Goal: Information Seeking & Learning: Understand process/instructions

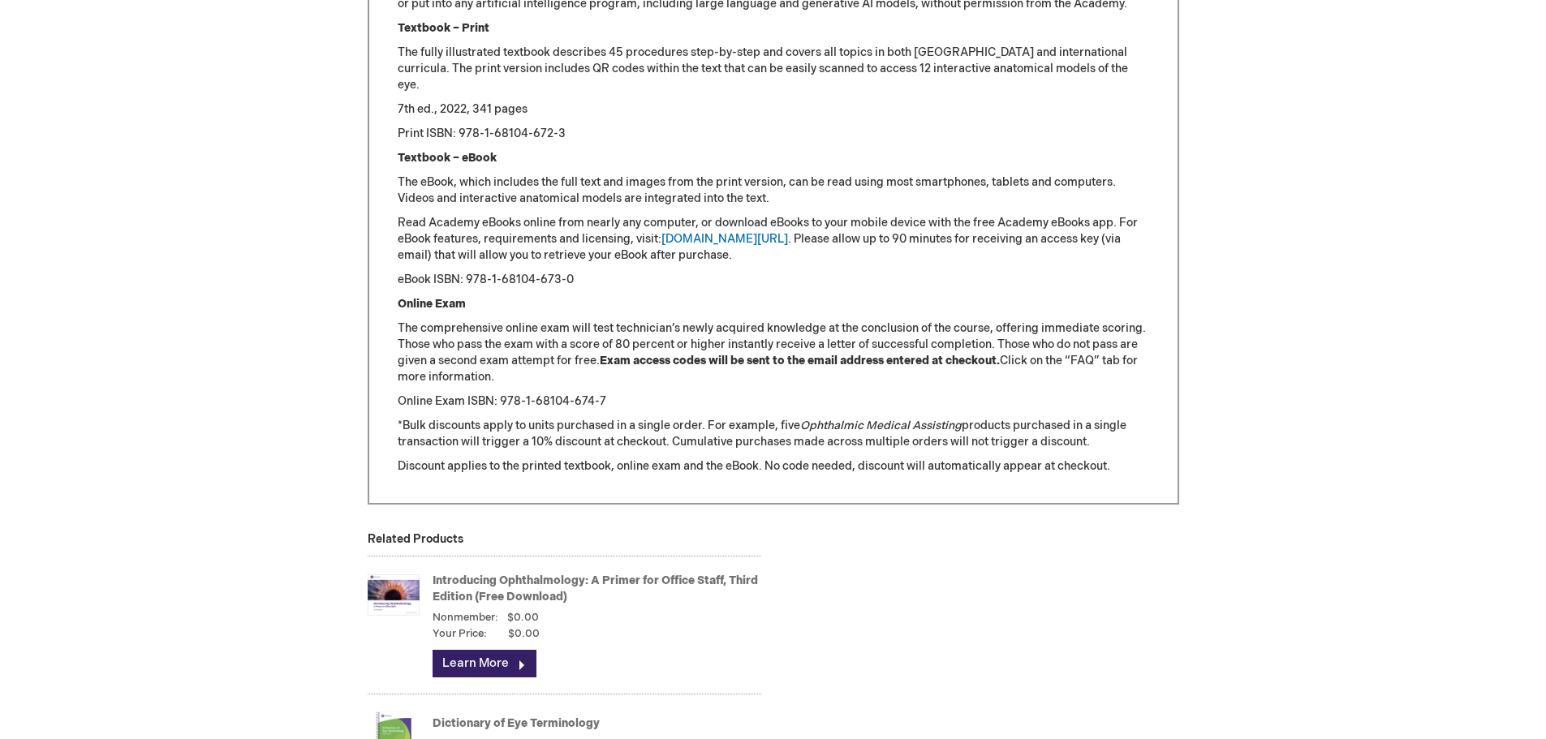
scroll to position [2184, 0]
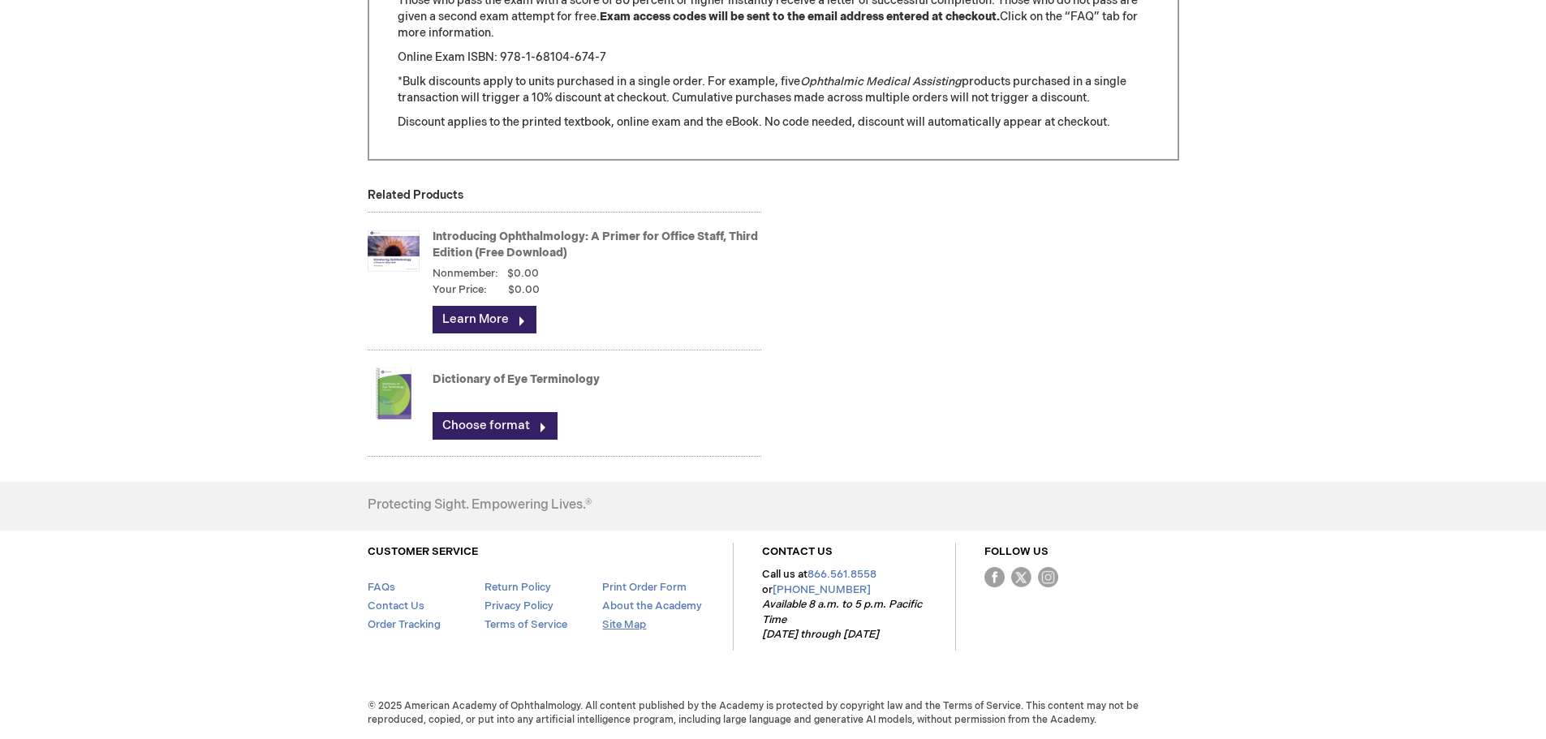
click at [630, 620] on link "Site Map" at bounding box center [624, 624] width 44 height 13
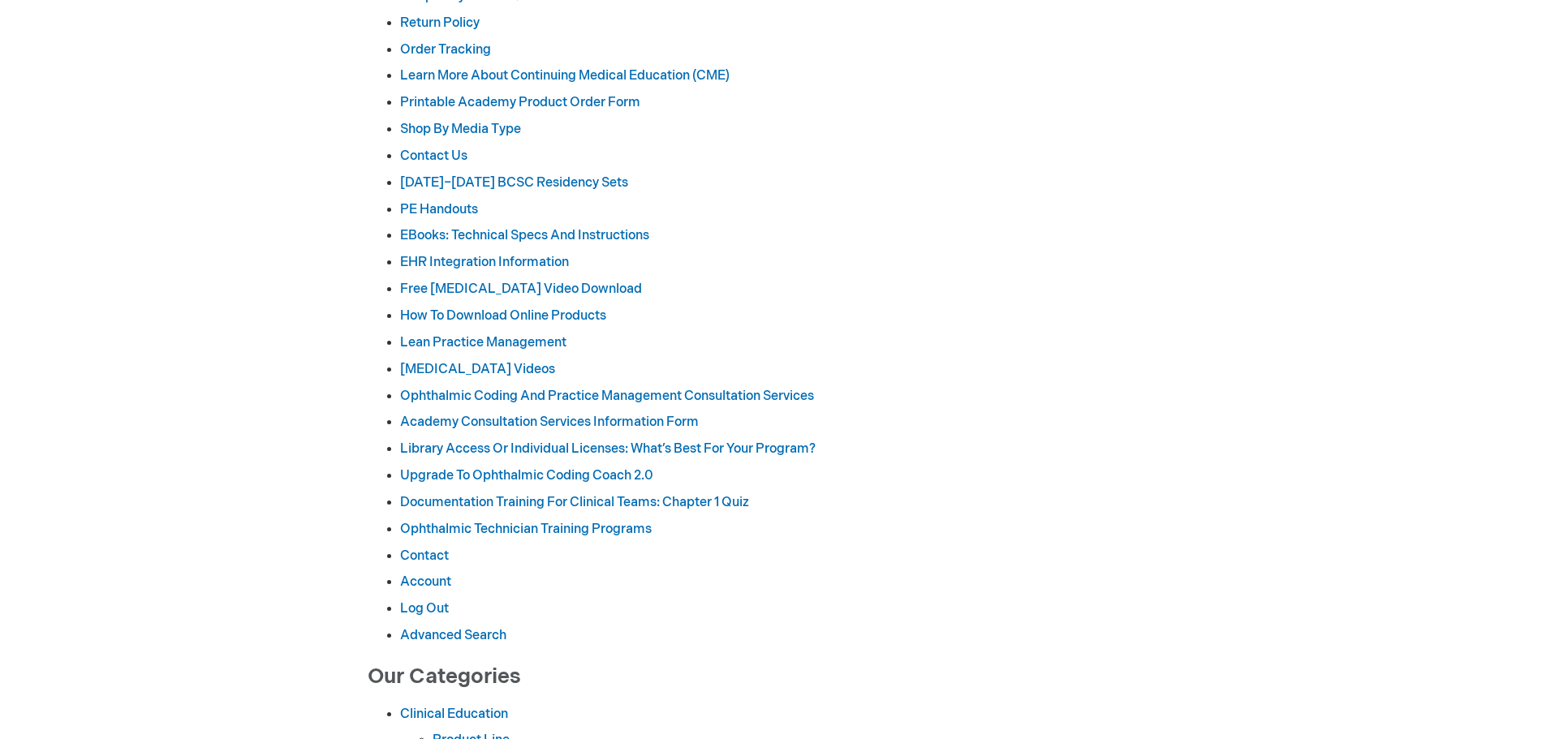
scroll to position [325, 0]
click at [559, 315] on link "How to Download Online Products" at bounding box center [503, 314] width 206 height 15
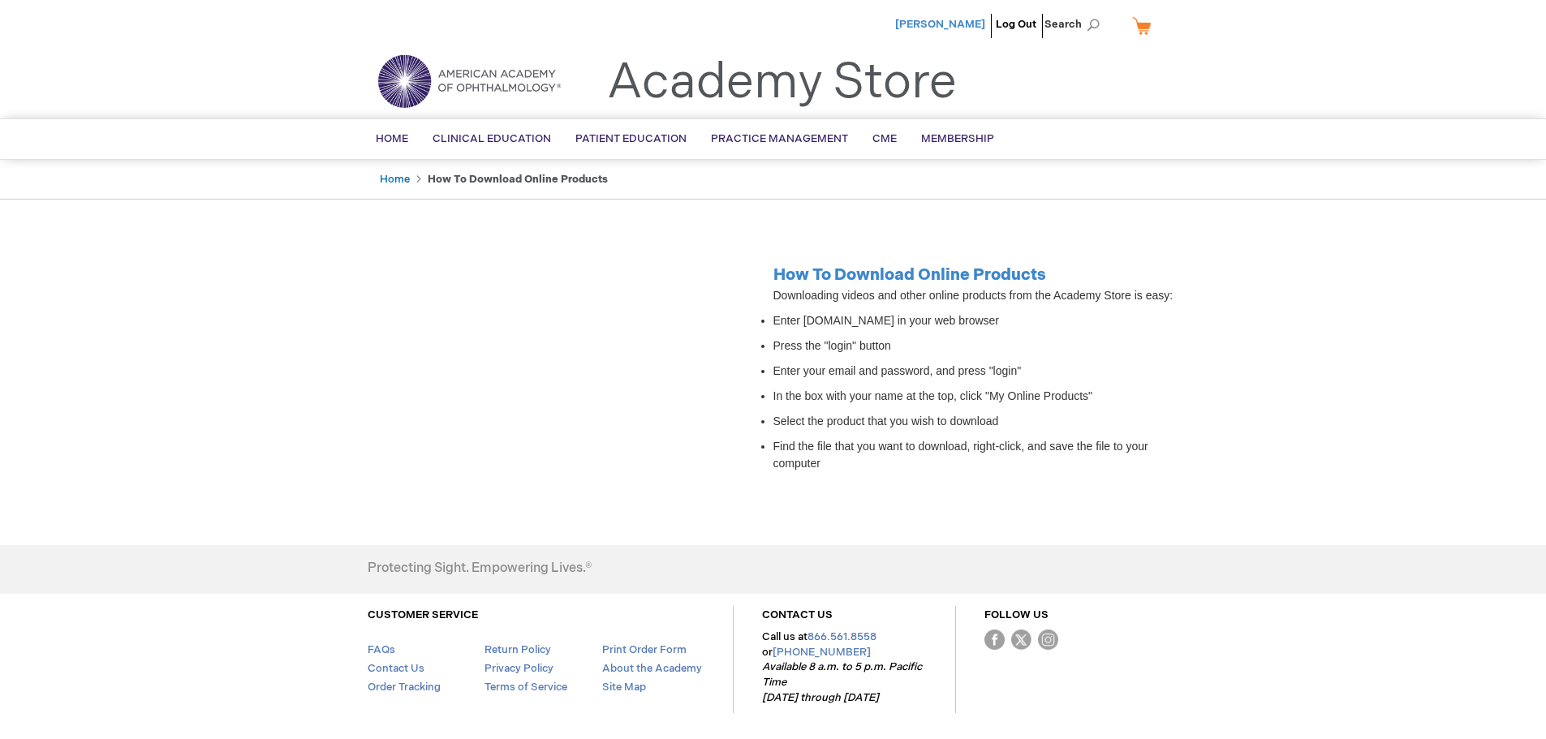
click at [964, 19] on span "[PERSON_NAME]" at bounding box center [940, 24] width 90 height 13
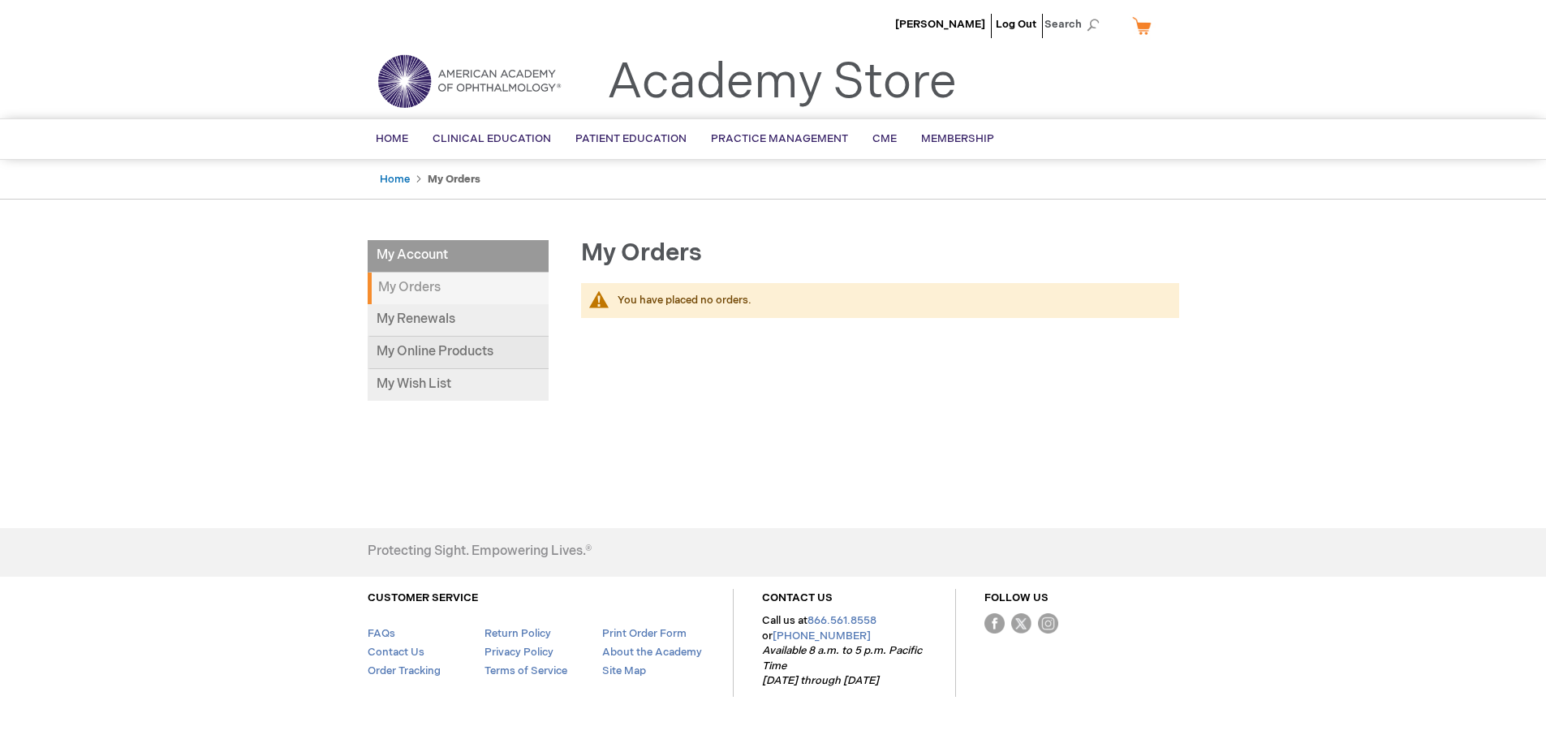
click at [490, 357] on link "My Online Products" at bounding box center [458, 353] width 181 height 32
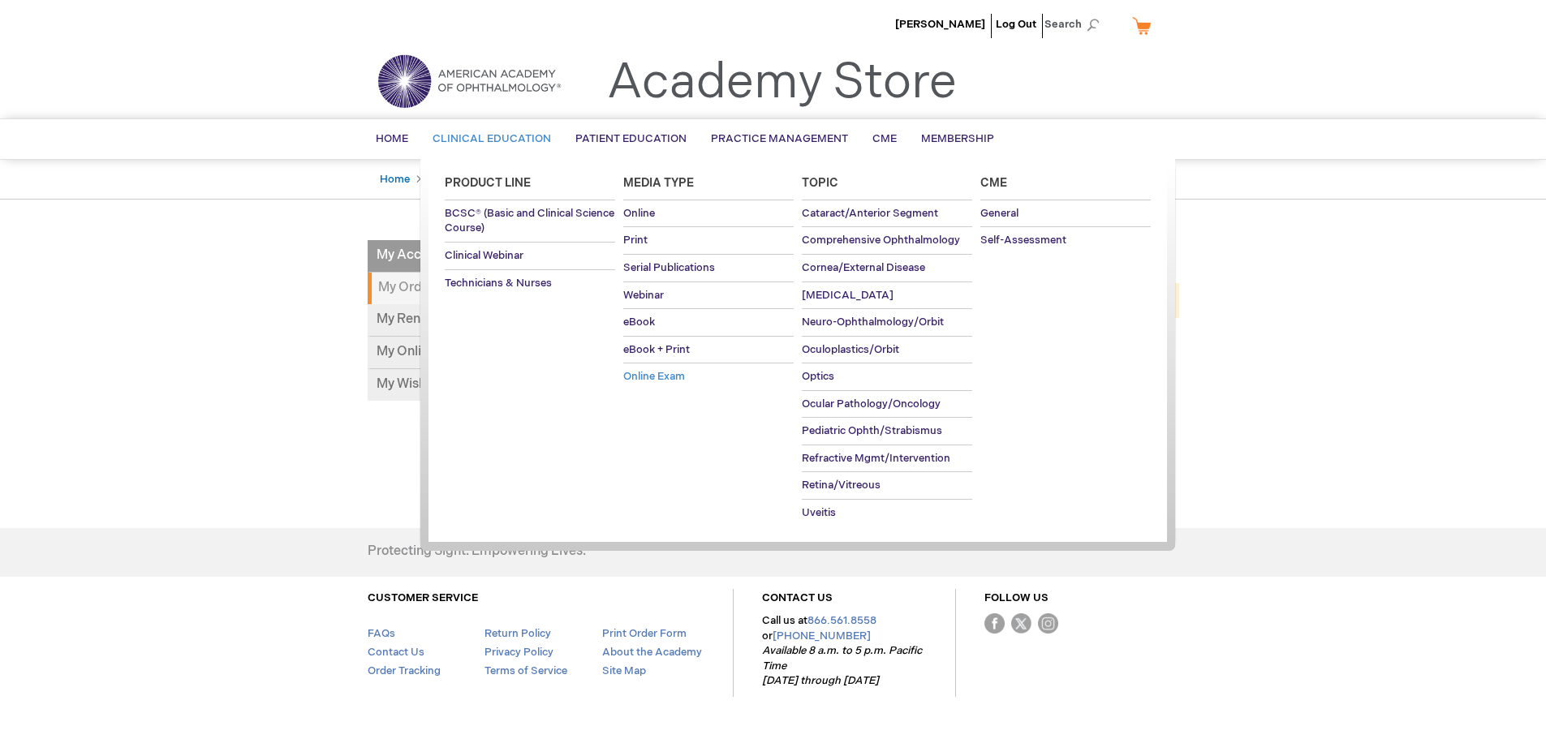
click at [655, 378] on span "Online Exam" at bounding box center [654, 376] width 62 height 13
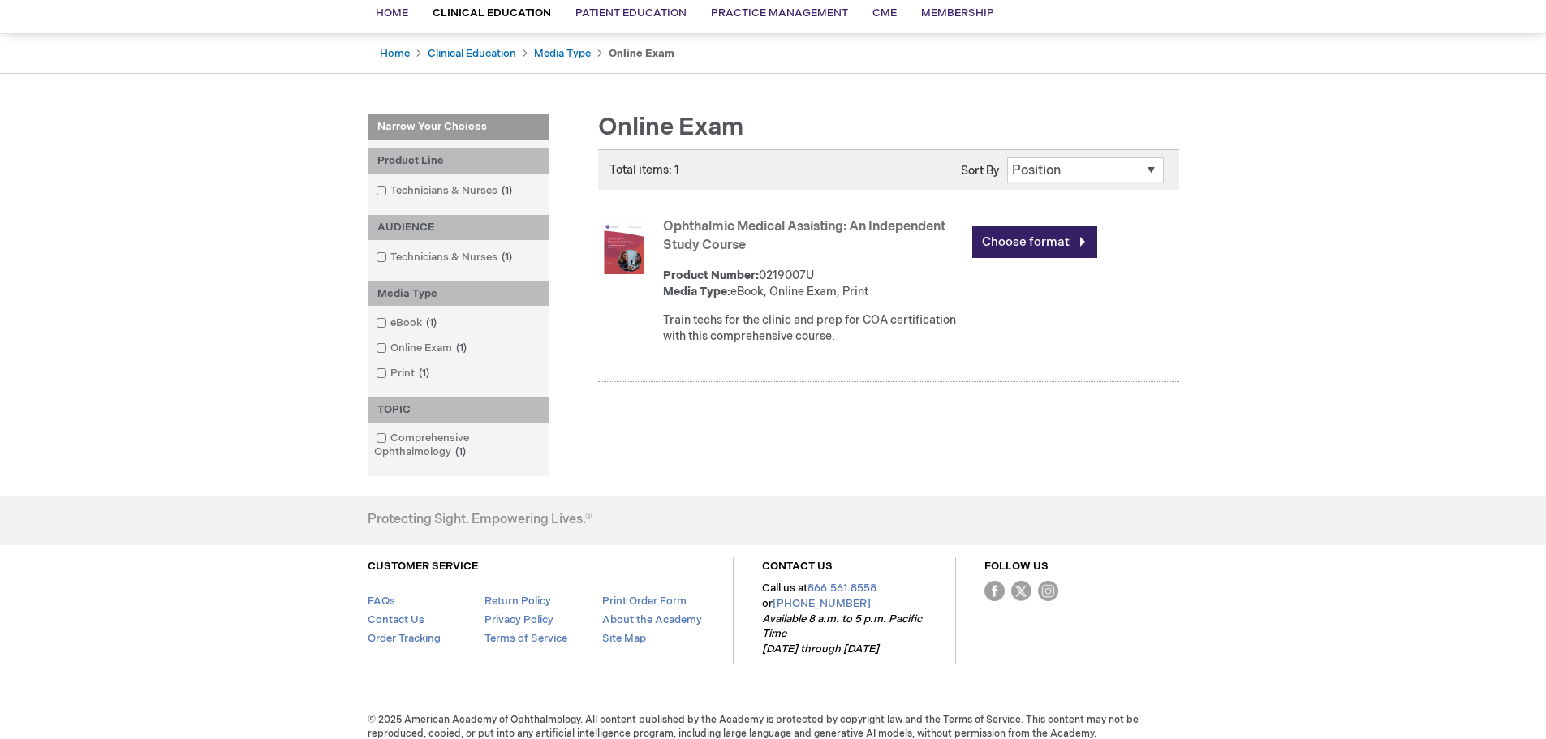
scroll to position [142, 0]
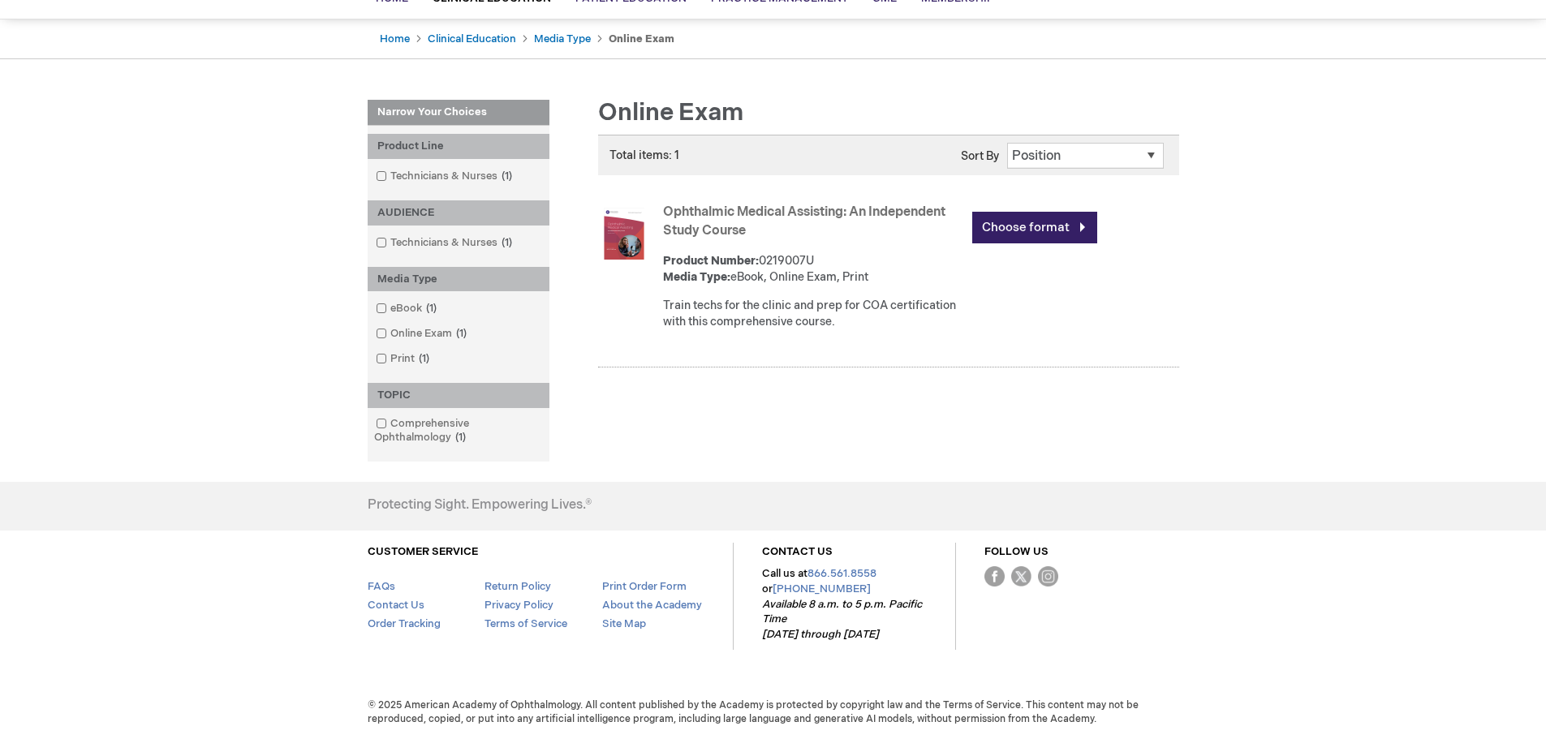
click at [716, 210] on link "Ophthalmic Medical Assisting: An Independent Study Course" at bounding box center [804, 221] width 282 height 34
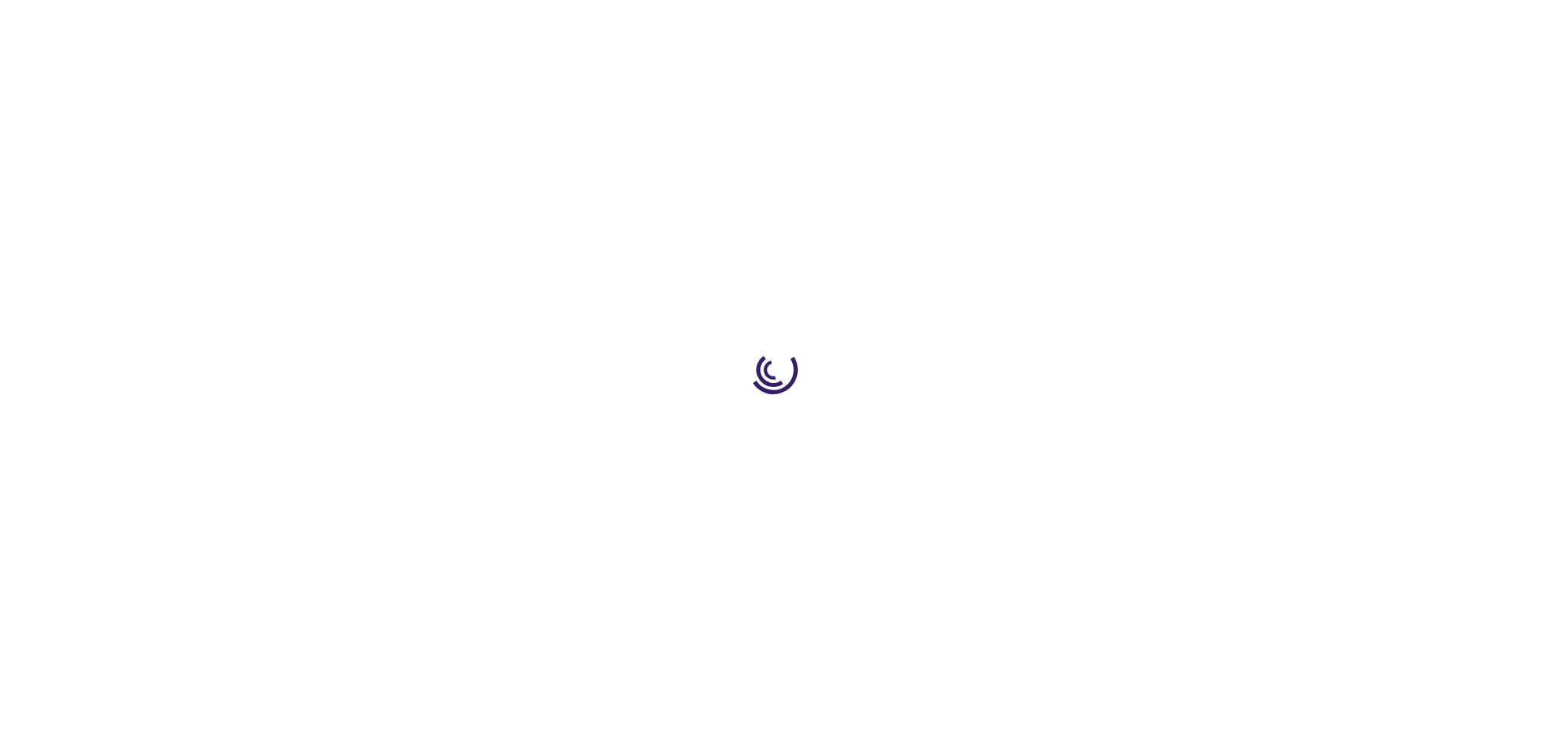
type input "0"
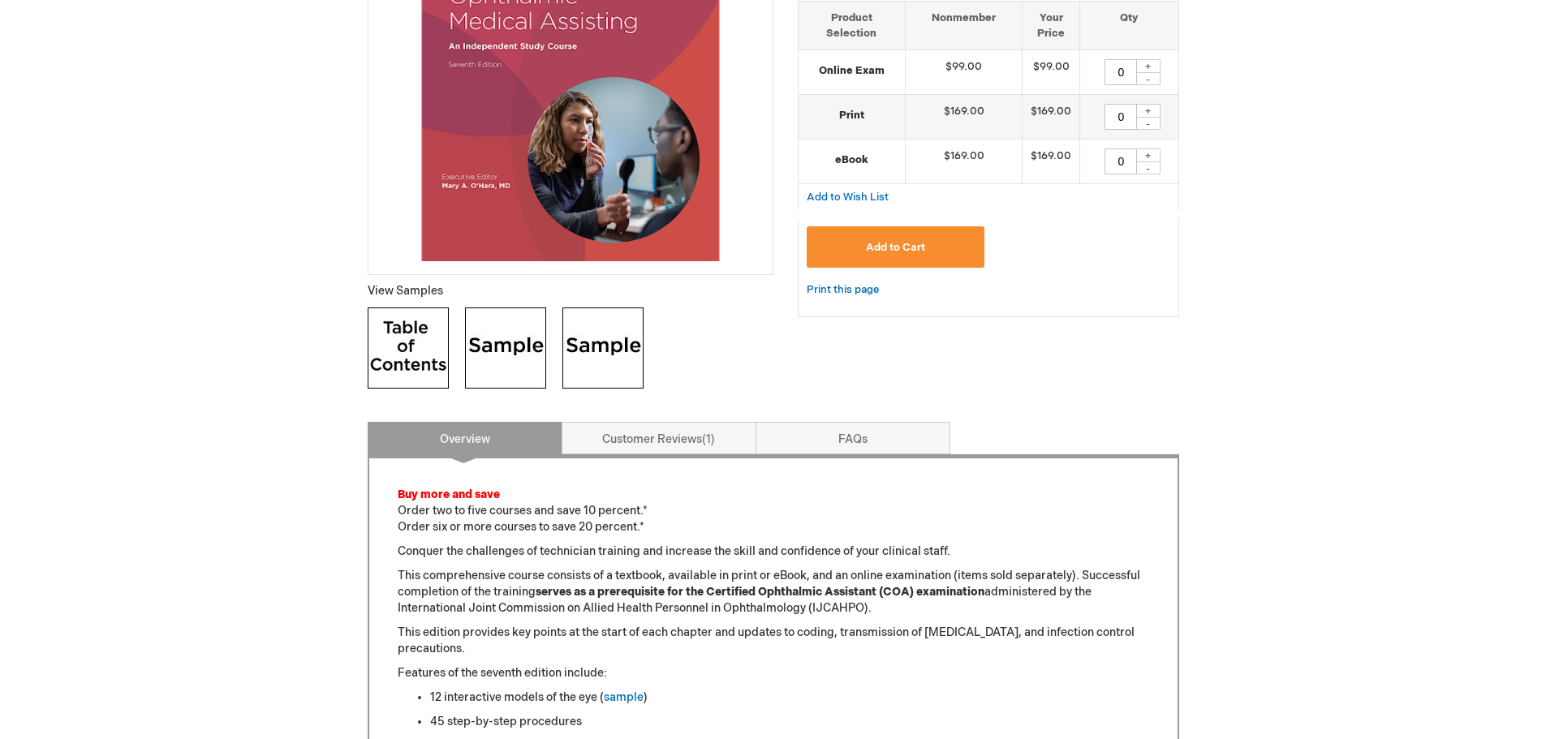
scroll to position [487, 0]
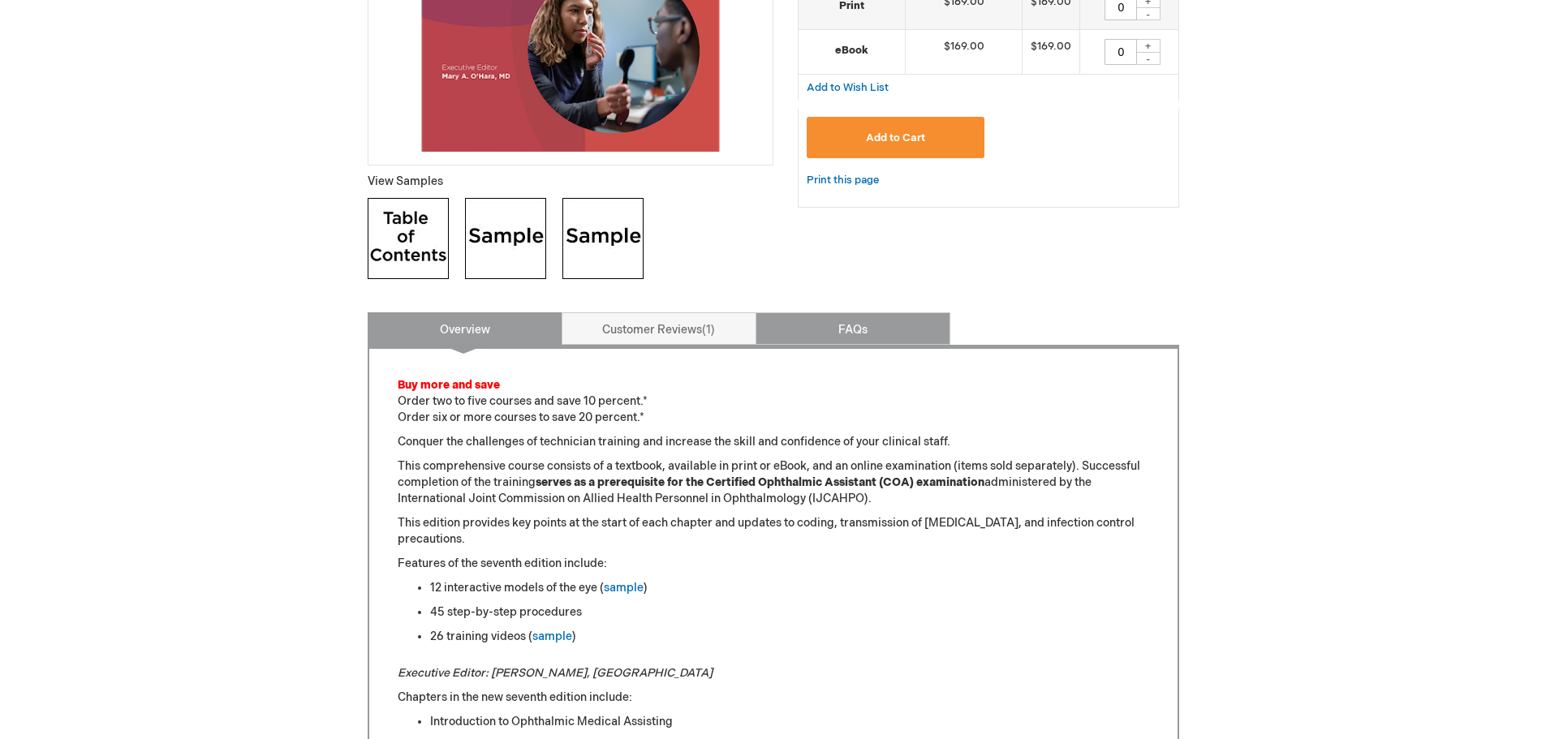
click at [789, 329] on link "FAQs" at bounding box center [852, 328] width 195 height 32
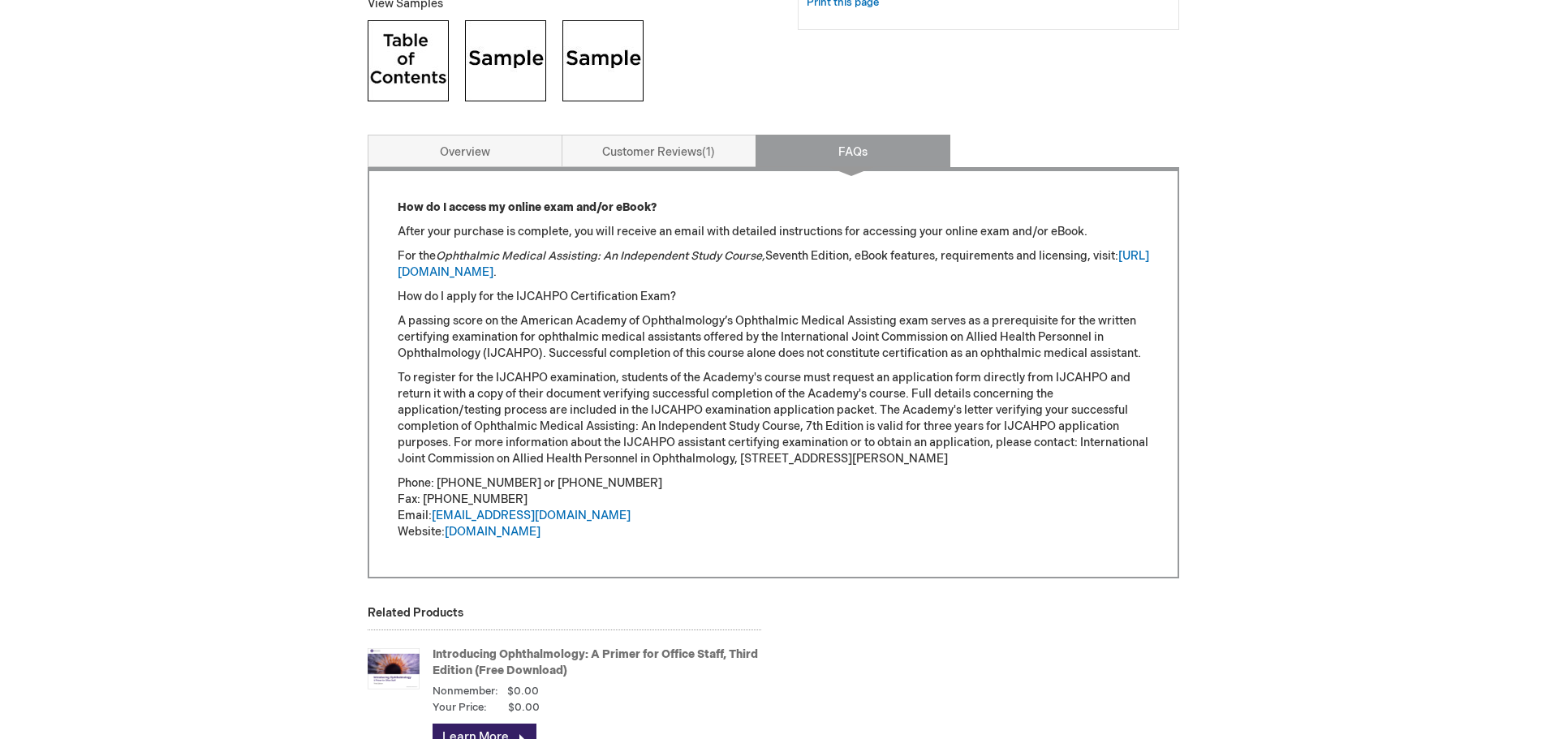
scroll to position [637, 0]
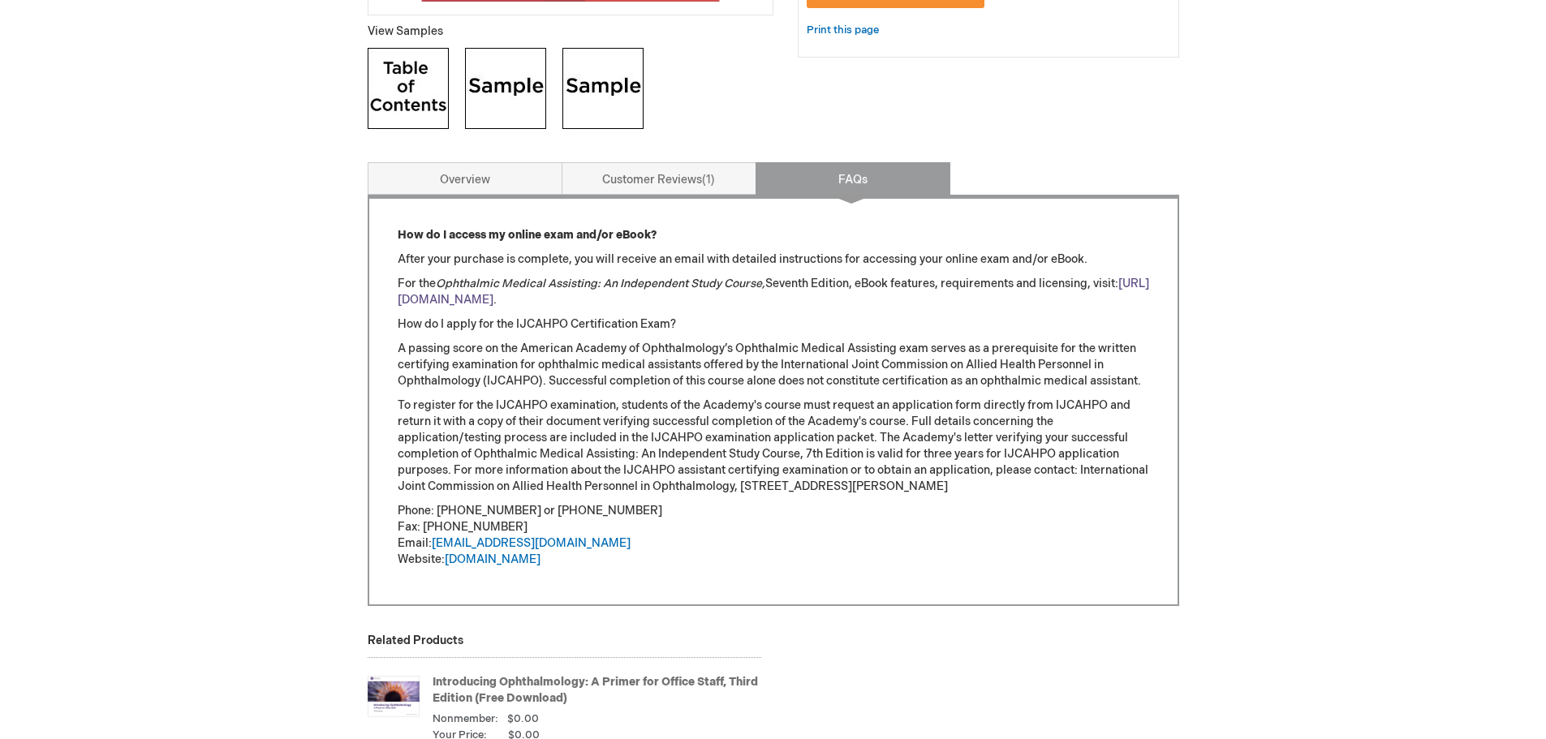
click at [498, 303] on link "[URL][DOMAIN_NAME]" at bounding box center [773, 292] width 751 height 30
